Goal: Task Accomplishment & Management: Use online tool/utility

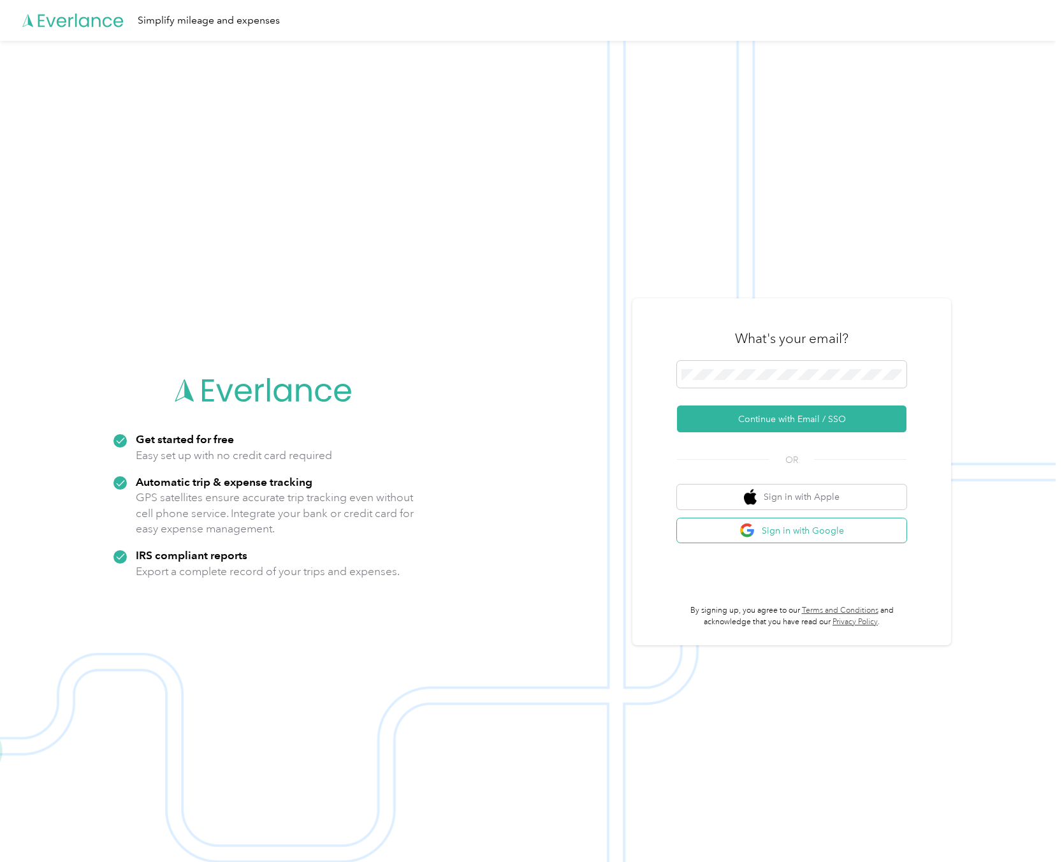
click at [782, 527] on button "Sign in with Google" at bounding box center [792, 530] width 230 height 25
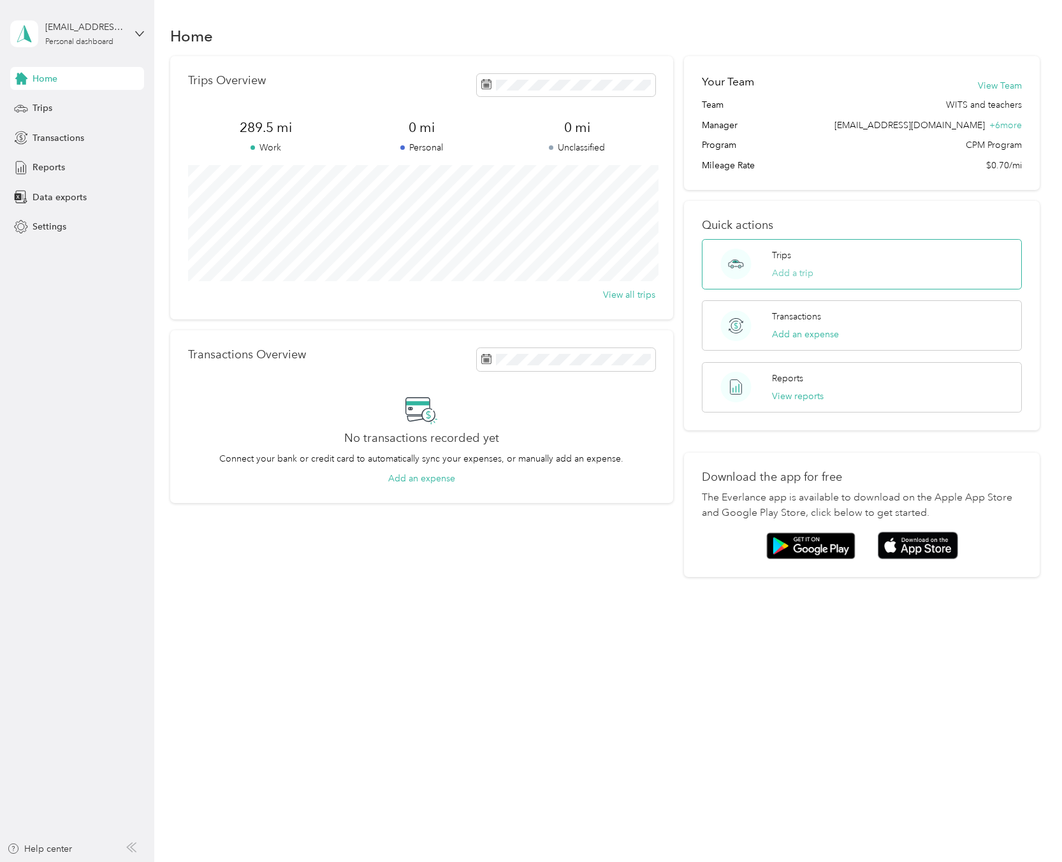
click at [807, 268] on button "Add a trip" at bounding box center [792, 273] width 41 height 13
